Goal: Task Accomplishment & Management: Complete application form

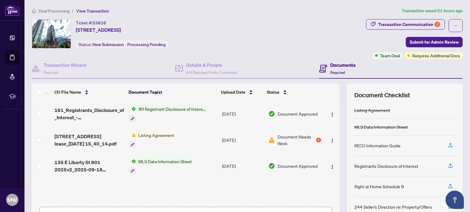
click at [219, 113] on td "[DATE]" at bounding box center [242, 114] width 46 height 26
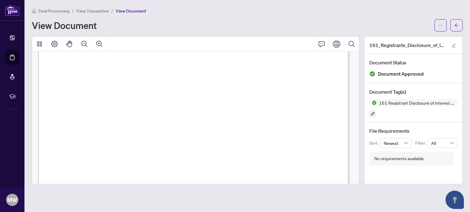
scroll to position [280, 0]
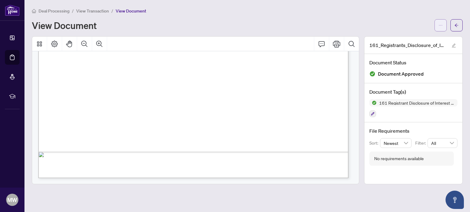
click at [443, 24] on button "button" at bounding box center [440, 25] width 12 height 12
click at [411, 38] on span "Download" at bounding box center [418, 38] width 46 height 7
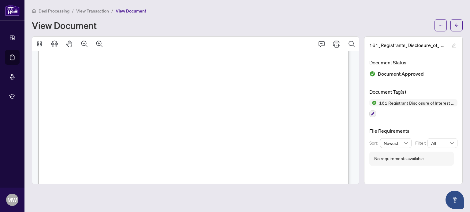
scroll to position [28, 0]
click at [459, 28] on button "button" at bounding box center [456, 25] width 12 height 12
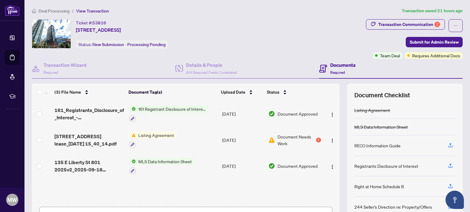
click at [194, 135] on td "Listing Agreement" at bounding box center [173, 140] width 93 height 26
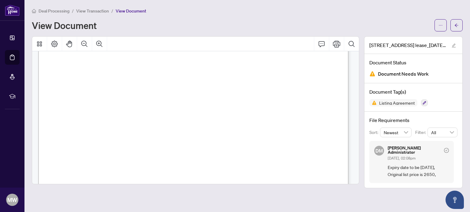
scroll to position [1925, 0]
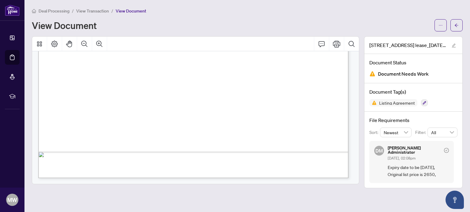
click at [191, 136] on span "MW" at bounding box center [186, 139] width 9 height 6
click at [460, 27] on button "button" at bounding box center [456, 25] width 12 height 12
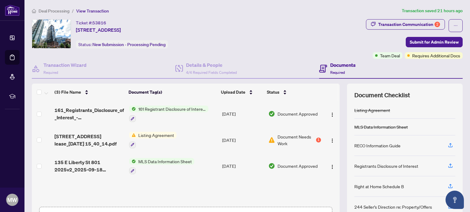
scroll to position [43, 0]
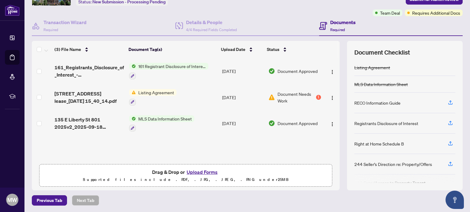
click at [213, 88] on td "Listing Agreement" at bounding box center [173, 97] width 93 height 26
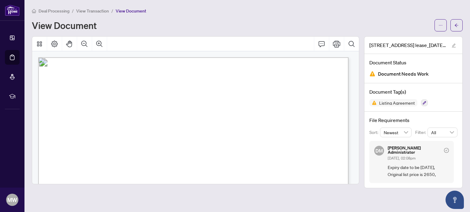
click at [414, 169] on span "Expiry date to be [DATE], Original list price is 2650," at bounding box center [417, 171] width 61 height 14
click at [459, 29] on button "button" at bounding box center [456, 25] width 12 height 12
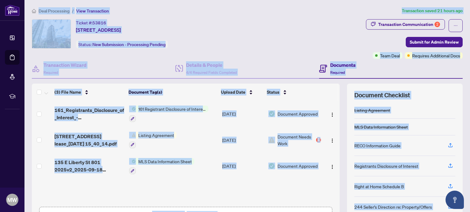
click at [173, 184] on div "161_Registrants_Disclosure_of_Interest_-_Disposition_of_Property_-_PropTx-[PERS…" at bounding box center [186, 152] width 308 height 103
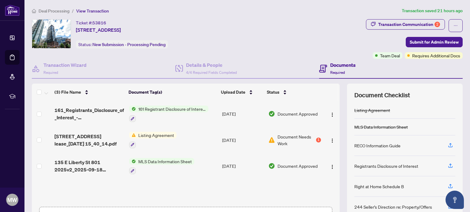
click at [289, 137] on span "Document Needs Work" at bounding box center [295, 140] width 37 height 13
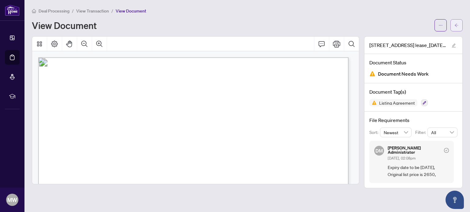
click at [455, 24] on icon "arrow-left" at bounding box center [456, 25] width 4 height 4
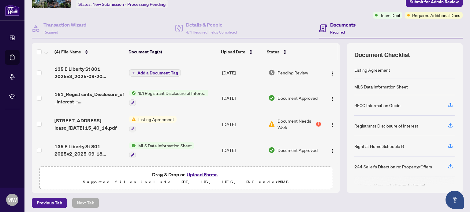
click at [159, 72] on span "Add a Document Tag" at bounding box center [157, 73] width 41 height 4
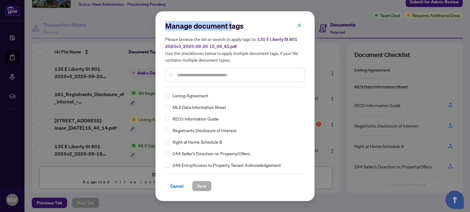
drag, startPoint x: 232, startPoint y: 15, endPoint x: 271, endPoint y: 11, distance: 39.7
click at [271, 11] on div "Manage document tags Please browse the list or search to apply tags to: [STREET…" at bounding box center [235, 106] width 470 height 212
click at [196, 120] on span "RECO Information Guide" at bounding box center [195, 119] width 46 height 7
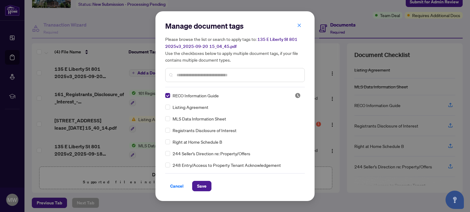
click at [213, 77] on input "text" at bounding box center [237, 75] width 123 height 7
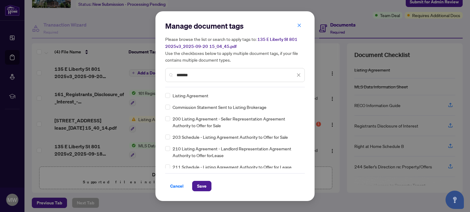
type input "*******"
click at [191, 97] on span "Listing Agreement" at bounding box center [190, 95] width 36 height 7
click at [204, 185] on span "Save" at bounding box center [201, 187] width 9 height 10
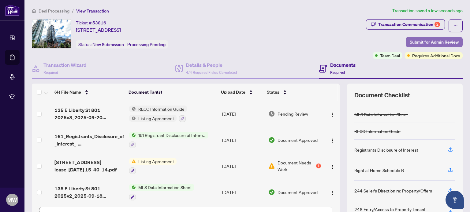
click at [422, 41] on span "Submit for Admin Review" at bounding box center [433, 42] width 49 height 10
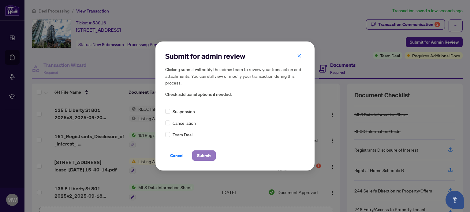
click at [206, 155] on span "Submit" at bounding box center [204, 156] width 14 height 10
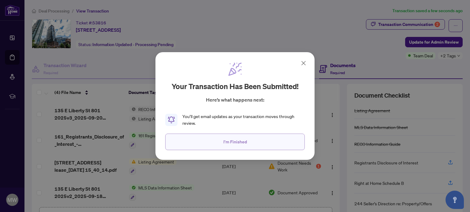
click at [234, 144] on span "I'm Finished" at bounding box center [235, 142] width 24 height 10
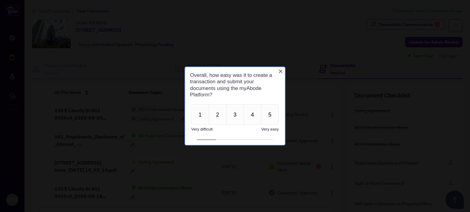
click at [280, 72] on icon "Close button" at bounding box center [280, 71] width 5 height 5
